Goal: Task Accomplishment & Management: Manage account settings

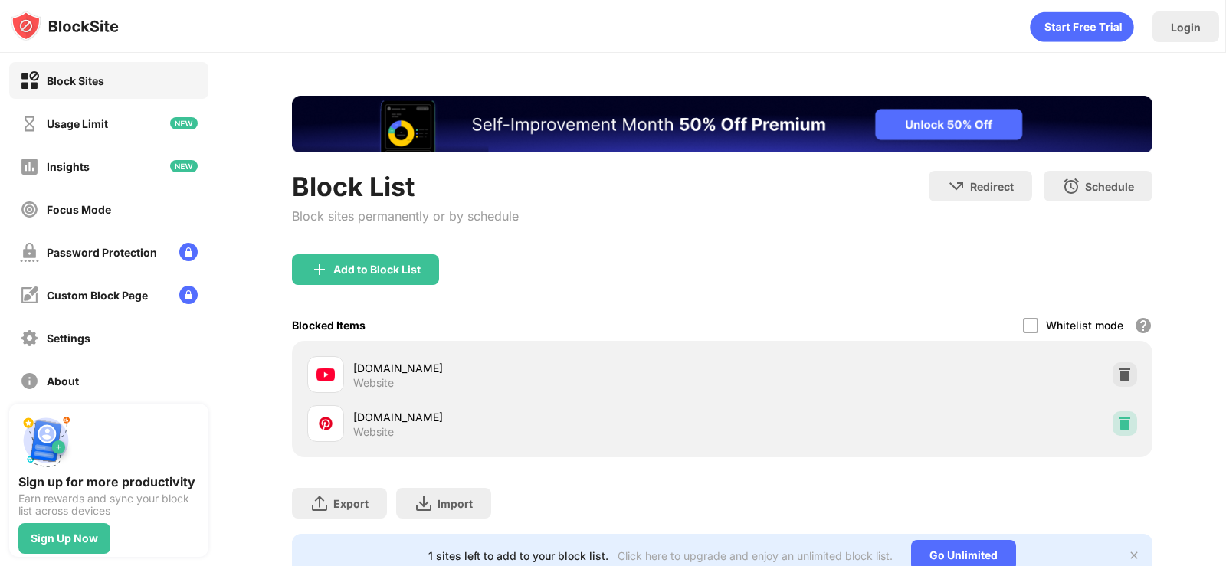
click at [1117, 426] on img at bounding box center [1124, 423] width 15 height 15
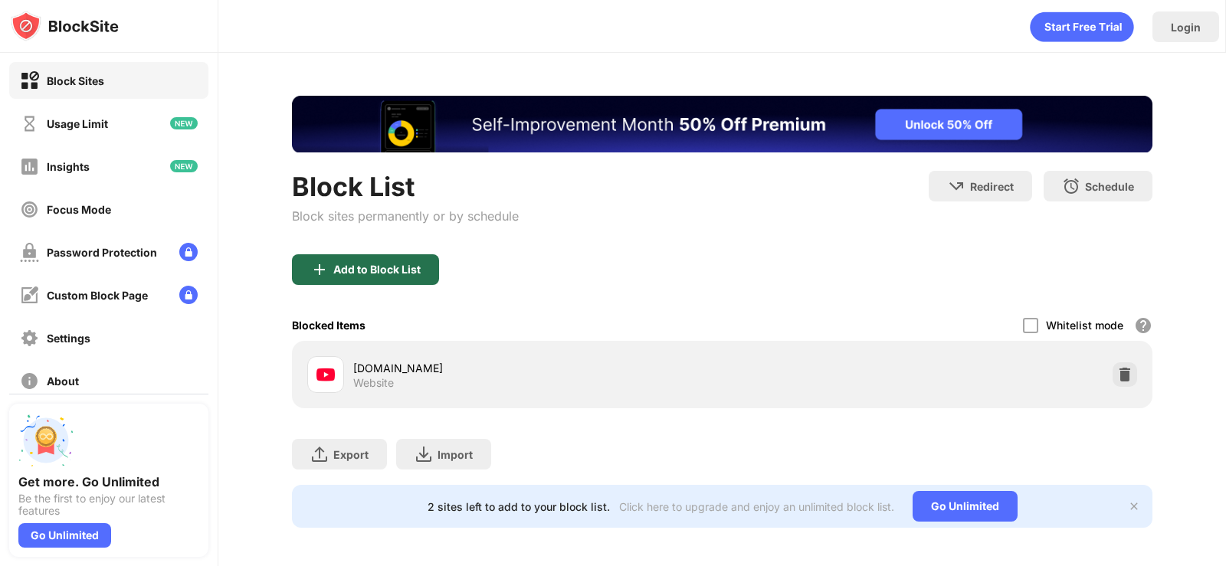
click at [330, 272] on div "Add to Block List" at bounding box center [365, 269] width 147 height 31
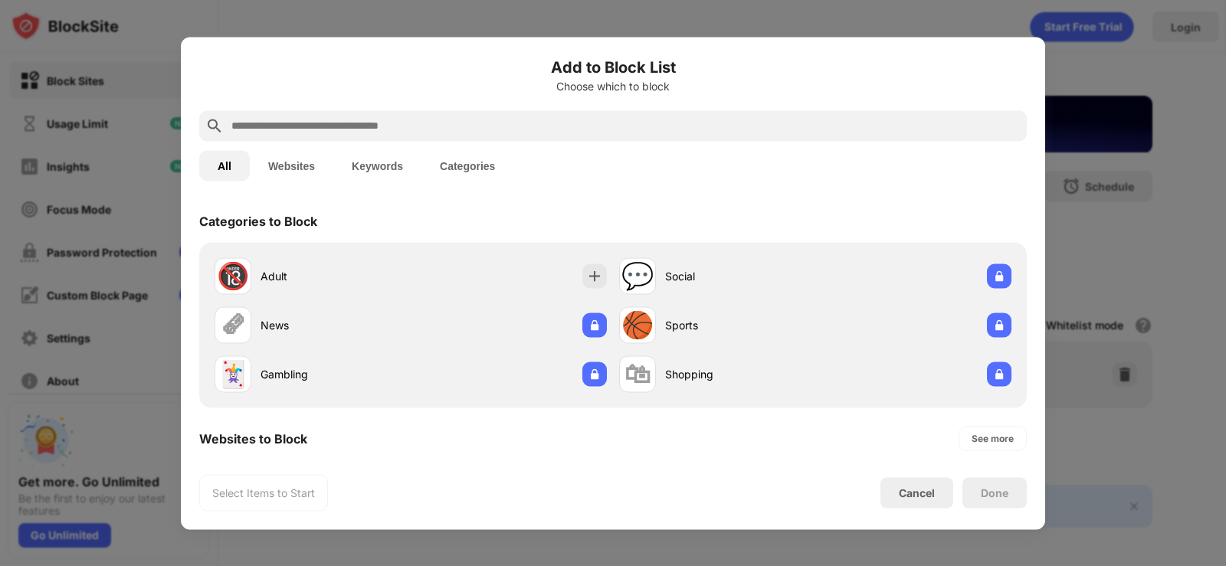
click at [407, 119] on input "text" at bounding box center [625, 125] width 790 height 18
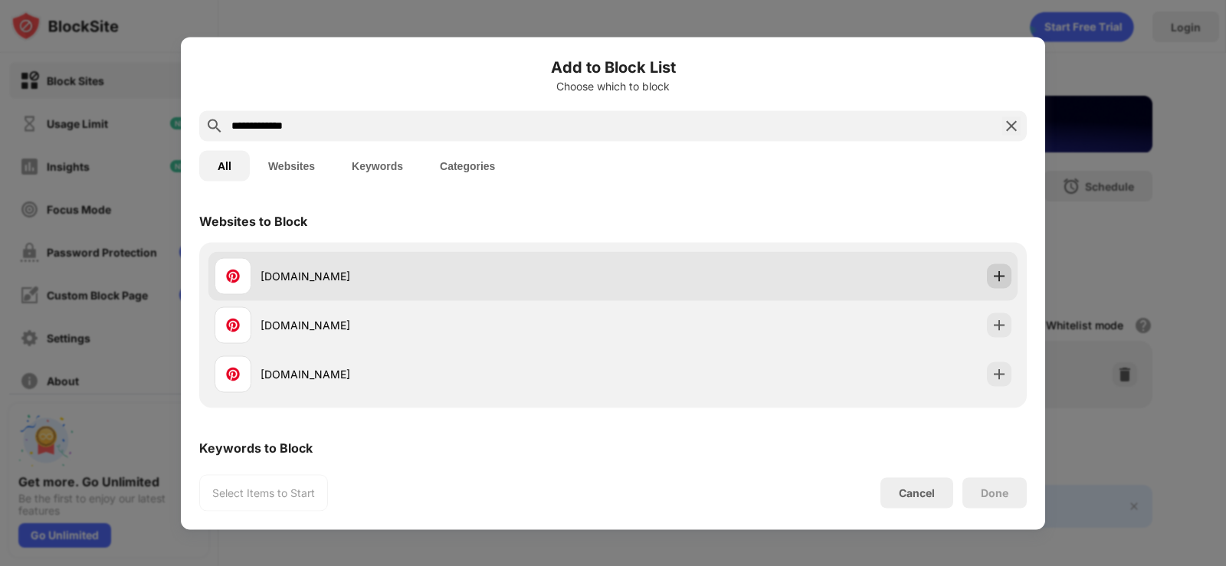
type input "**********"
click at [991, 283] on img at bounding box center [998, 275] width 15 height 15
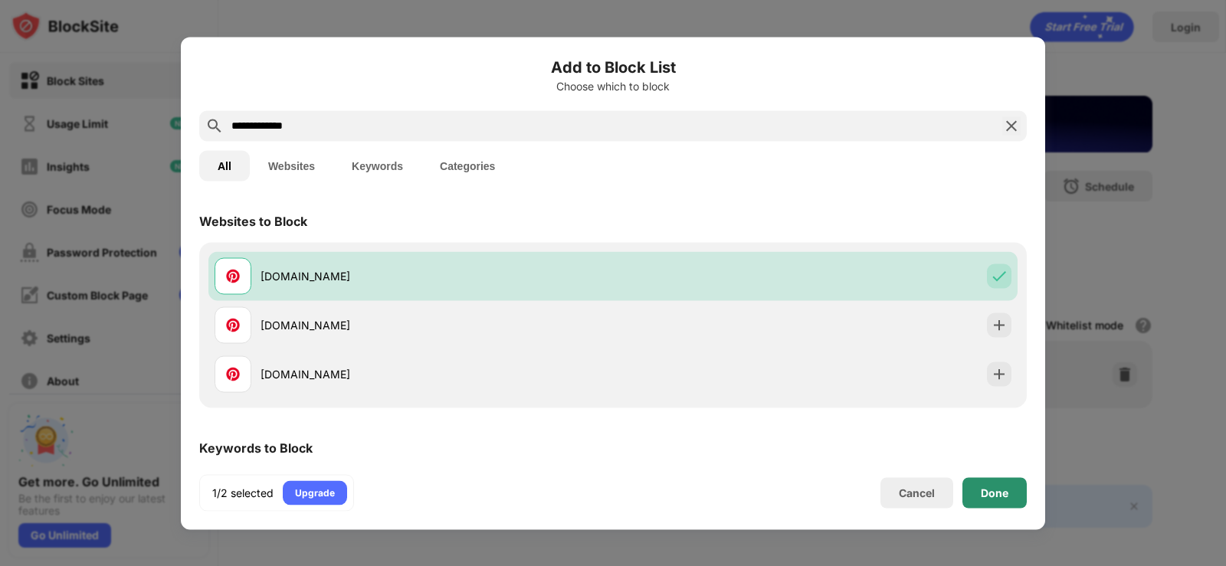
click at [1013, 495] on div "Done" at bounding box center [994, 492] width 64 height 31
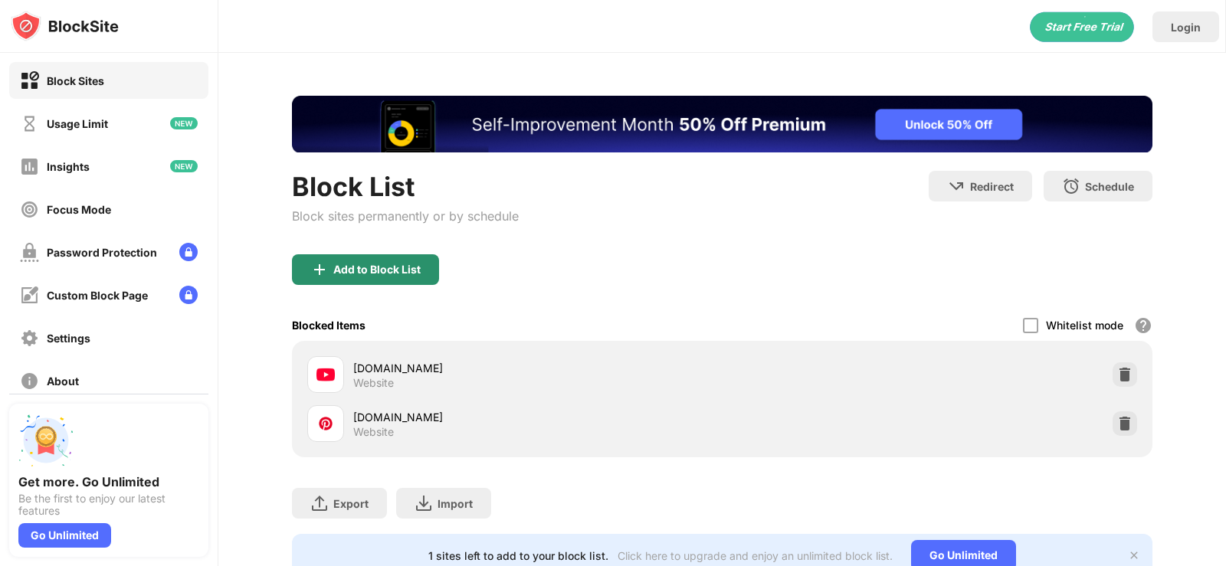
click at [322, 267] on img at bounding box center [319, 269] width 18 height 18
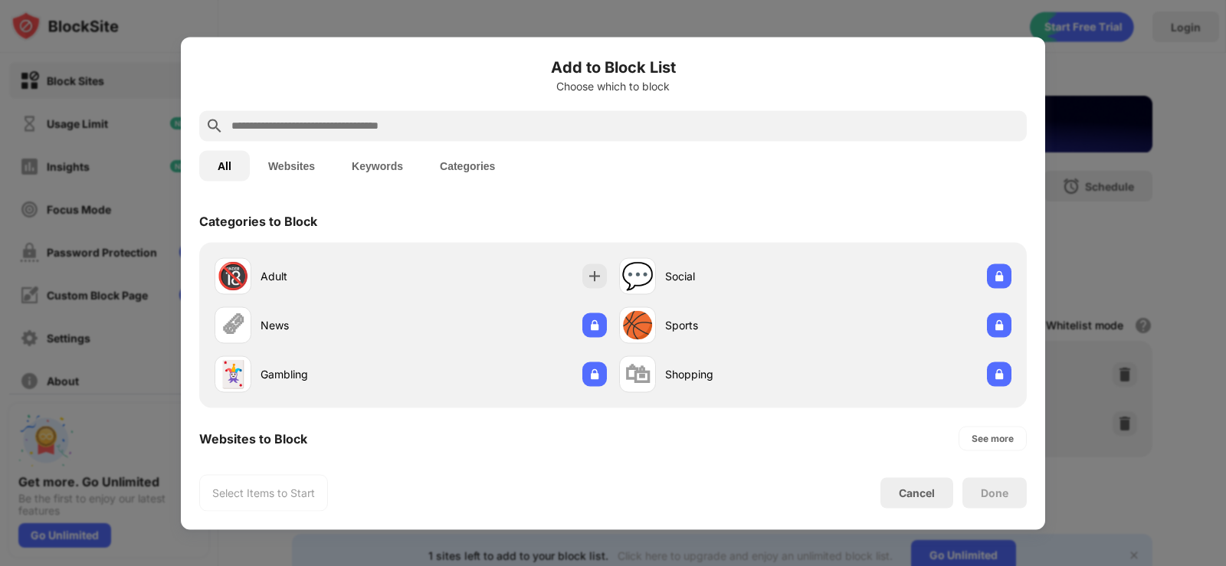
click at [254, 121] on input "text" at bounding box center [625, 125] width 790 height 18
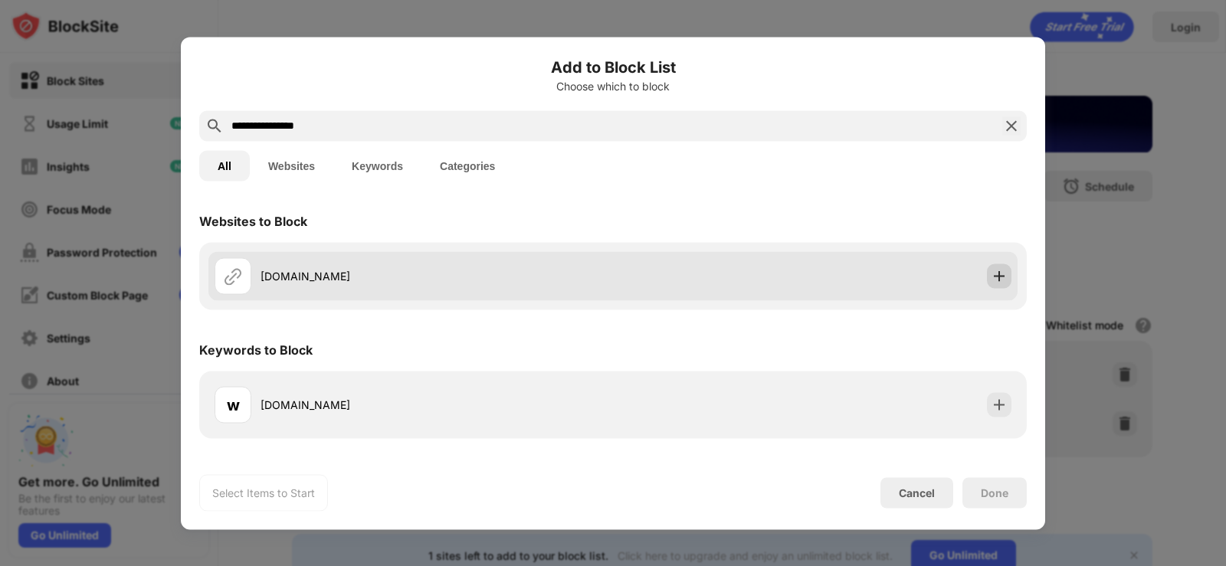
type input "**********"
click at [993, 274] on img at bounding box center [998, 275] width 15 height 15
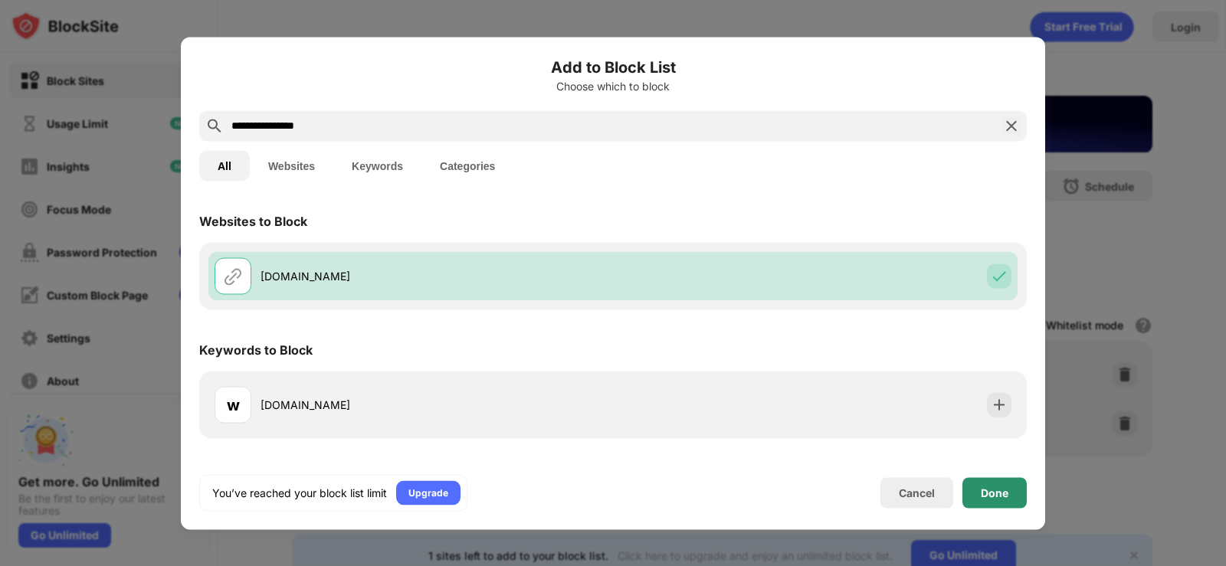
click at [985, 486] on div "Done" at bounding box center [994, 492] width 28 height 12
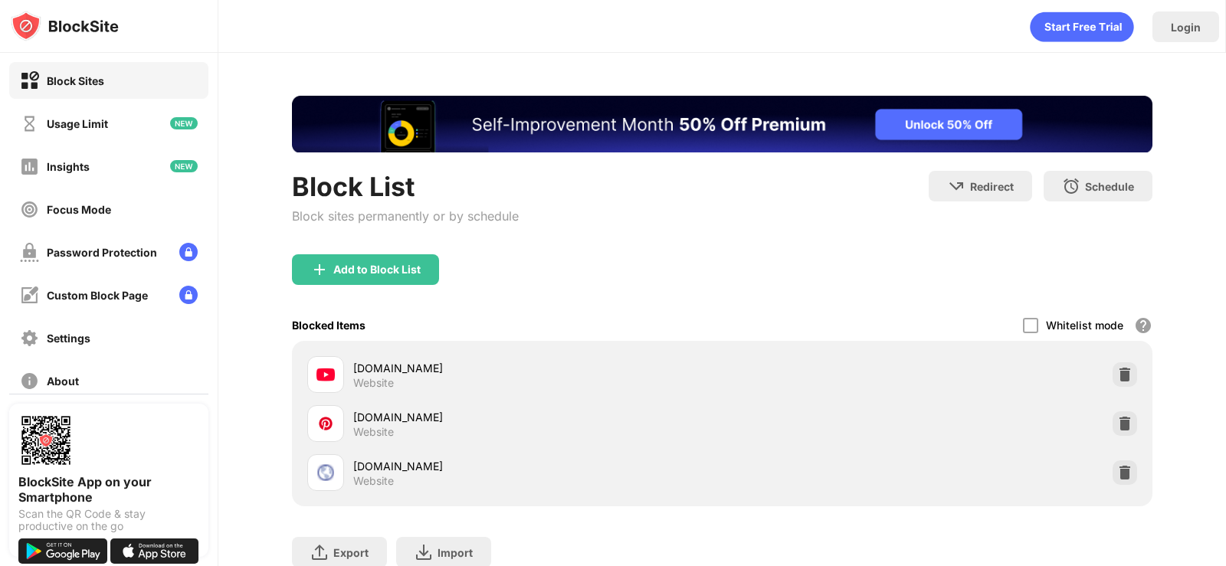
scroll to position [114, 0]
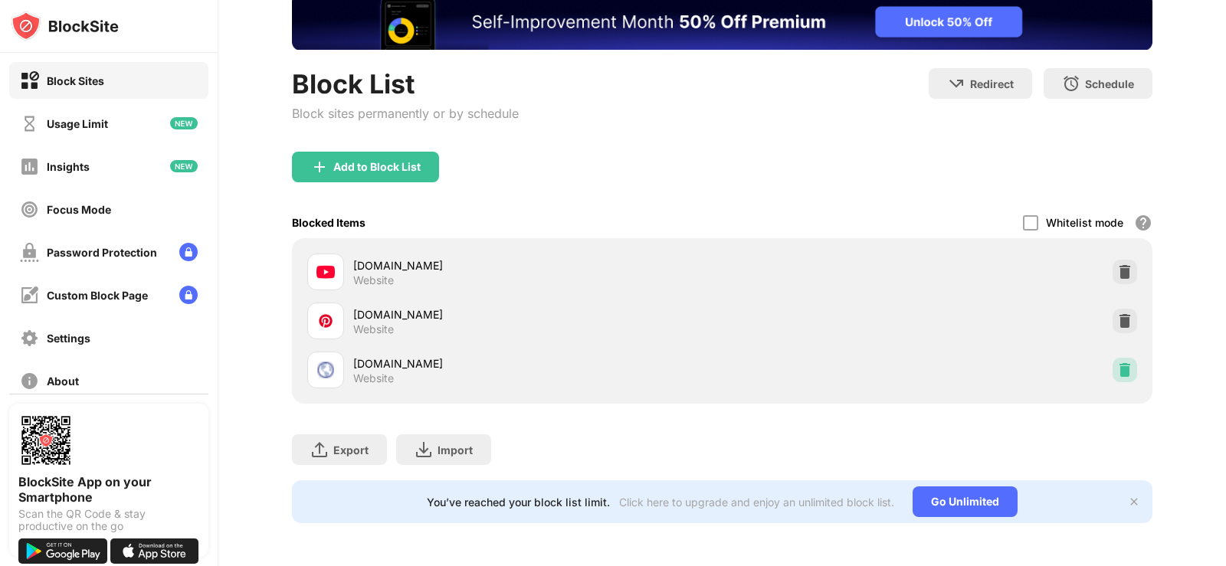
click at [1117, 365] on img at bounding box center [1124, 369] width 15 height 15
